Goal: Information Seeking & Learning: Learn about a topic

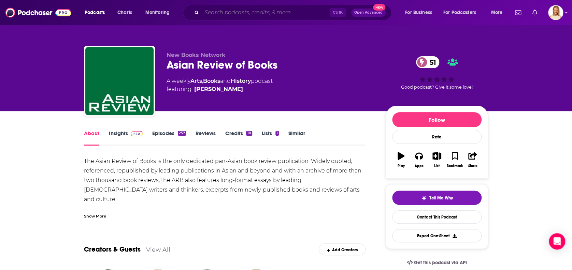
click at [221, 12] on input "Search podcasts, credits, & more..." at bounding box center [266, 12] width 128 height 11
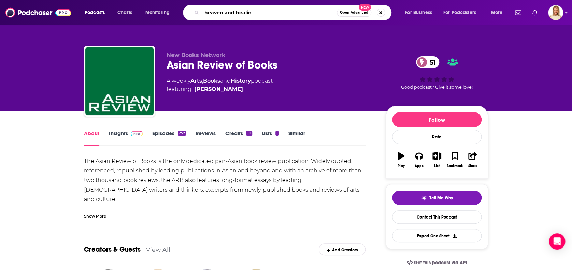
type input "heaven and healing"
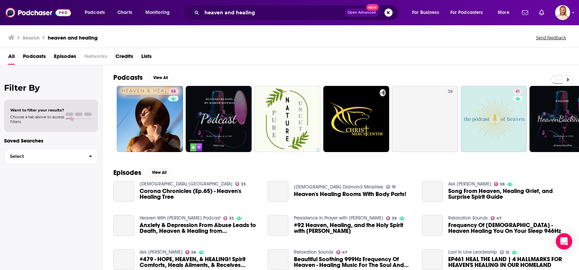
click at [39, 57] on span "Podcasts" at bounding box center [34, 58] width 23 height 14
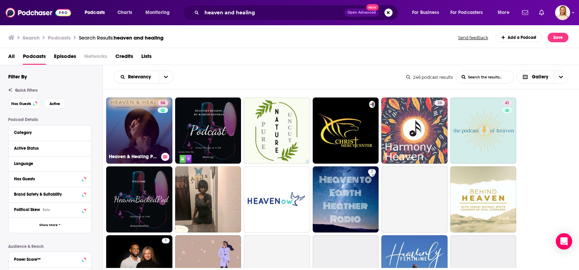
click at [151, 136] on link "58 Heaven & Healing Podcast" at bounding box center [139, 131] width 66 height 66
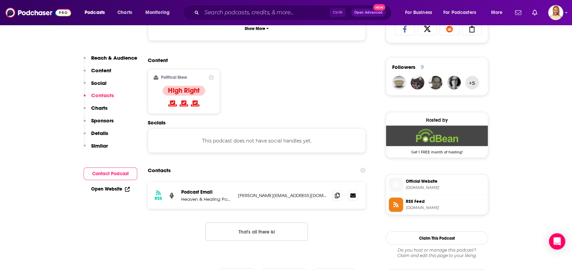
scroll to position [546, 0]
